Goal: Task Accomplishment & Management: Manage account settings

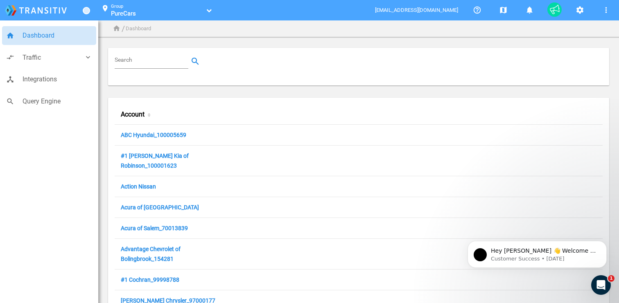
click at [134, 64] on input "Search" at bounding box center [153, 62] width 77 height 10
paste input "[PHONE_NUMBER]"
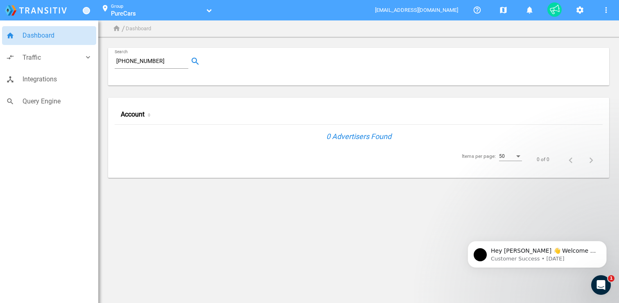
click at [162, 66] on div "[PHONE_NUMBER] Search" at bounding box center [152, 61] width 74 height 14
click at [167, 61] on input "[PHONE_NUMBER]" at bounding box center [153, 62] width 77 height 10
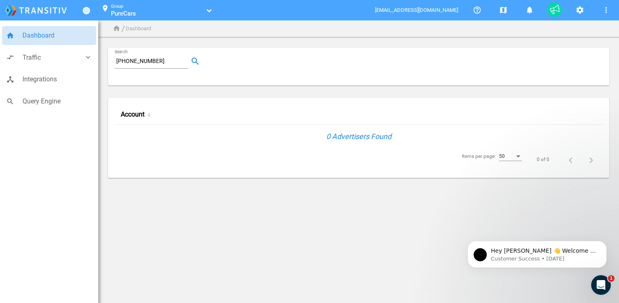
click at [167, 63] on input "[PHONE_NUMBER]" at bounding box center [153, 62] width 77 height 10
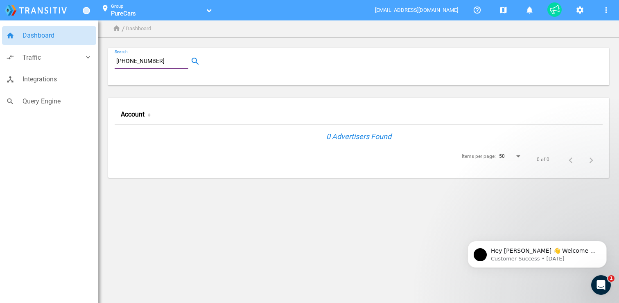
click at [167, 63] on input "[PHONE_NUMBER]" at bounding box center [153, 62] width 77 height 10
paste input "100013910"
click at [167, 63] on input "[PHONE_NUMBER]" at bounding box center [153, 62] width 77 height 10
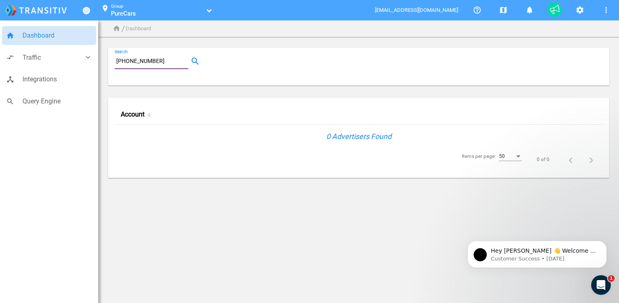
click at [167, 63] on input "[PHONE_NUMBER]" at bounding box center [153, 62] width 77 height 10
paste input "text"
type input "100013910"
click at [170, 139] on link "Pacifico Mazda_100013910" at bounding box center [156, 136] width 71 height 8
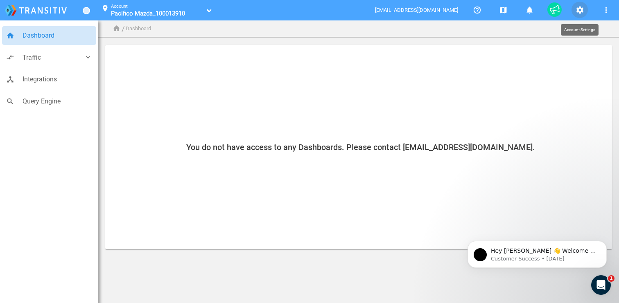
click at [581, 11] on mat-icon "settings" at bounding box center [580, 10] width 10 height 10
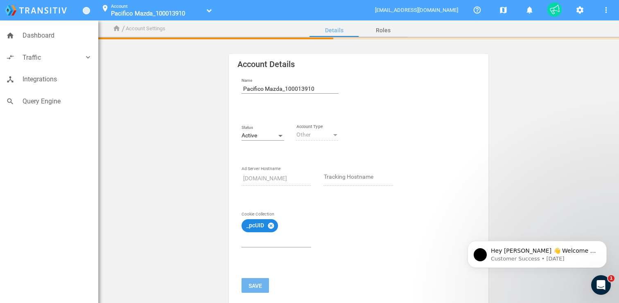
click at [263, 133] on div "Active" at bounding box center [259, 136] width 35 height 7
click at [263, 151] on span "Inactive" at bounding box center [263, 153] width 43 height 17
click at [270, 223] on mat-icon "cancel" at bounding box center [270, 225] width 7 height 7
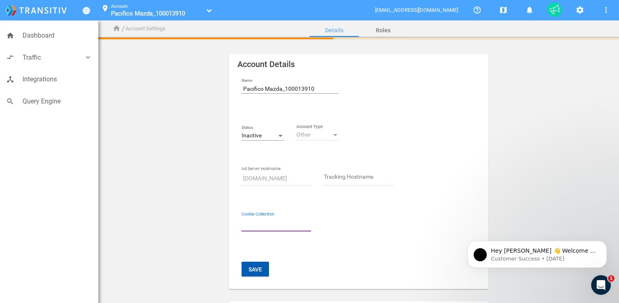
click at [252, 271] on button "Save" at bounding box center [255, 269] width 27 height 15
click at [240, 274] on div "Save" at bounding box center [317, 269] width 164 height 15
click at [252, 273] on button "Save" at bounding box center [255, 269] width 27 height 15
